Goal: Task Accomplishment & Management: Use online tool/utility

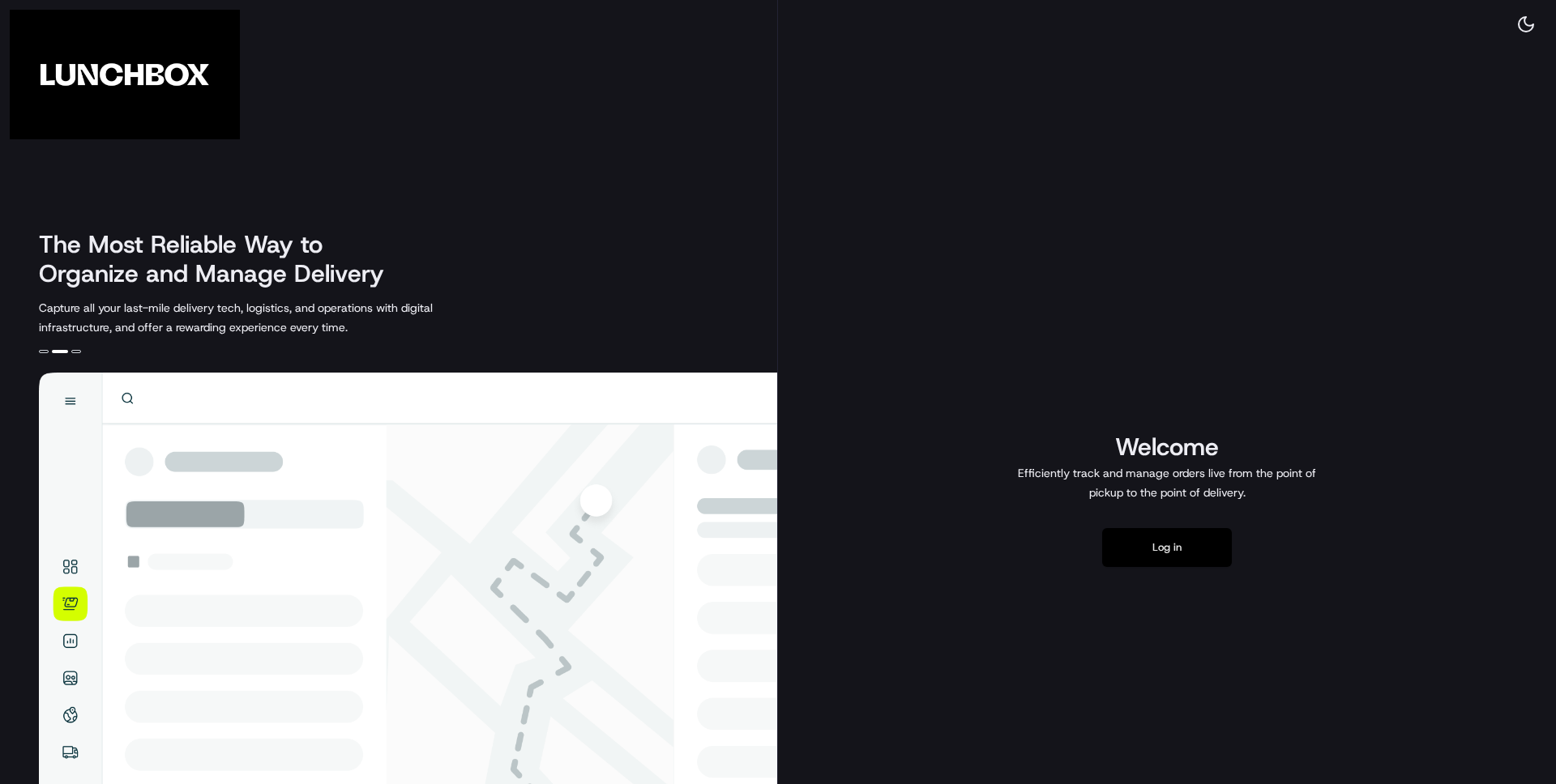
click at [1175, 557] on button "Log in" at bounding box center [1167, 547] width 130 height 39
